Goal: Navigation & Orientation: Find specific page/section

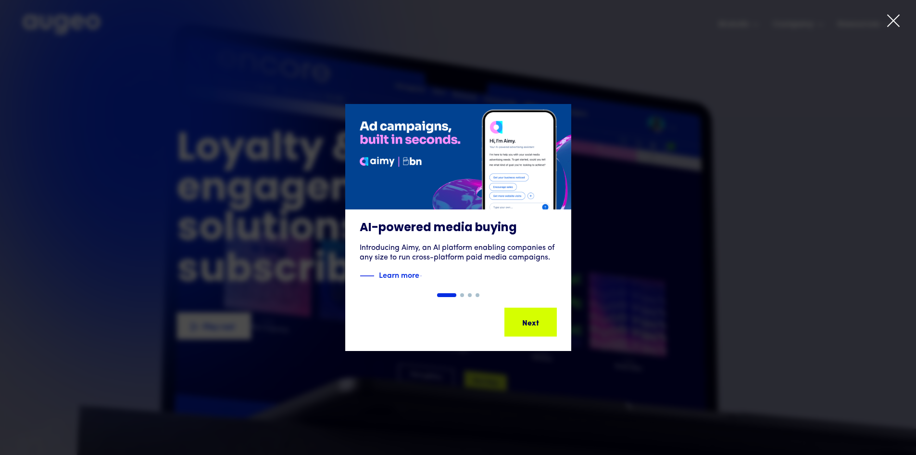
click at [893, 22] on icon at bounding box center [894, 21] width 12 height 12
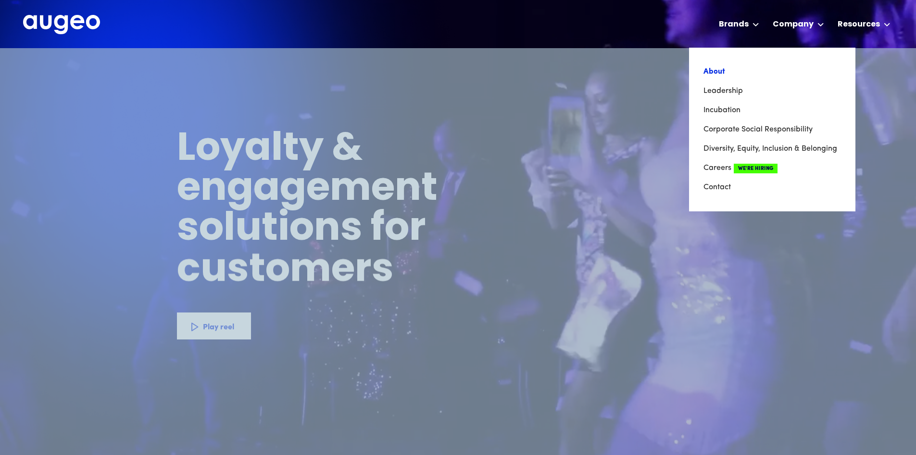
click at [797, 71] on link "About" at bounding box center [773, 71] width 138 height 19
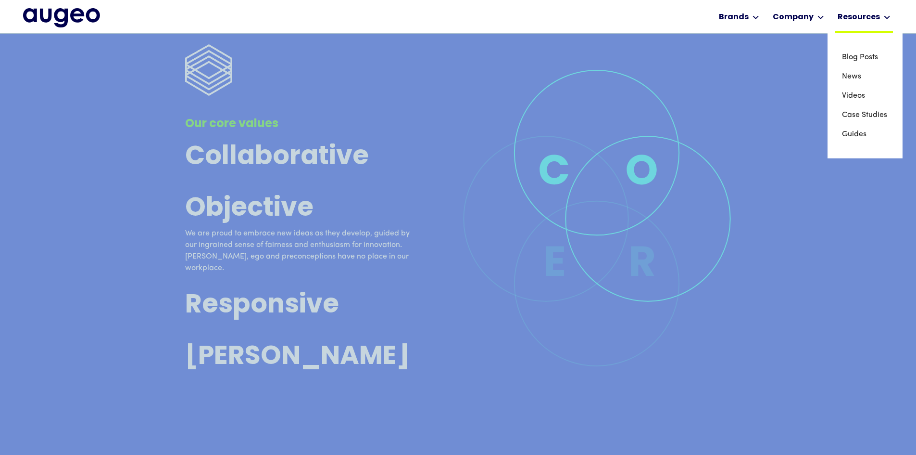
scroll to position [2570, 0]
click at [854, 118] on link "Case Studies" at bounding box center [865, 114] width 46 height 19
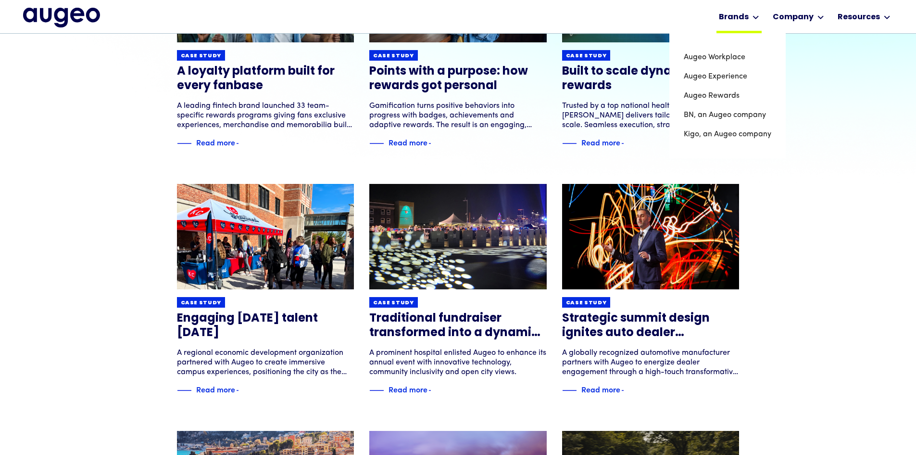
scroll to position [242, 0]
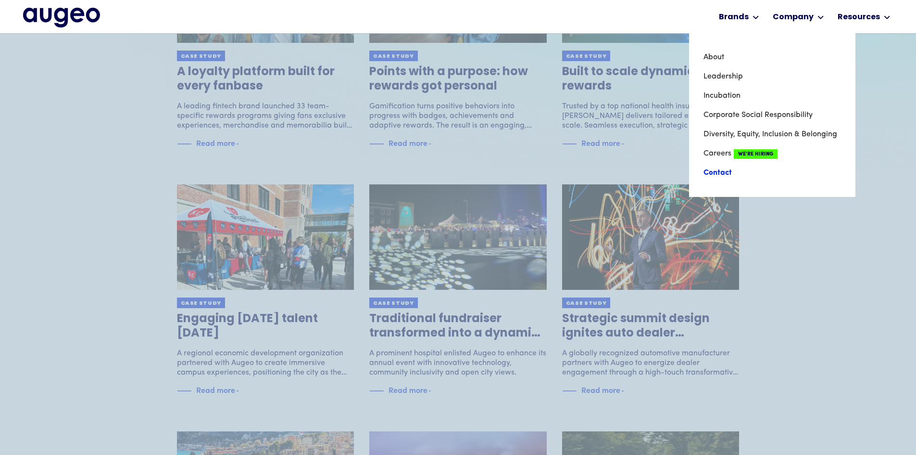
click at [718, 171] on link "Contact" at bounding box center [773, 172] width 138 height 19
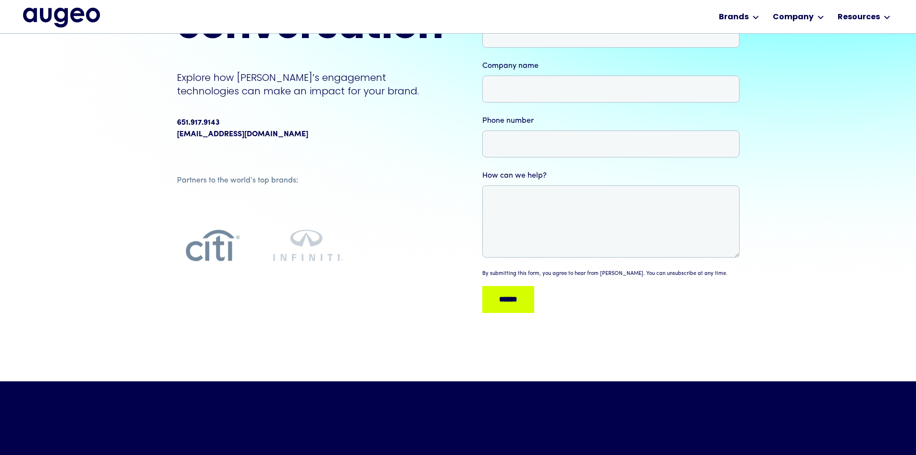
scroll to position [145, 0]
